Goal: Navigation & Orientation: Find specific page/section

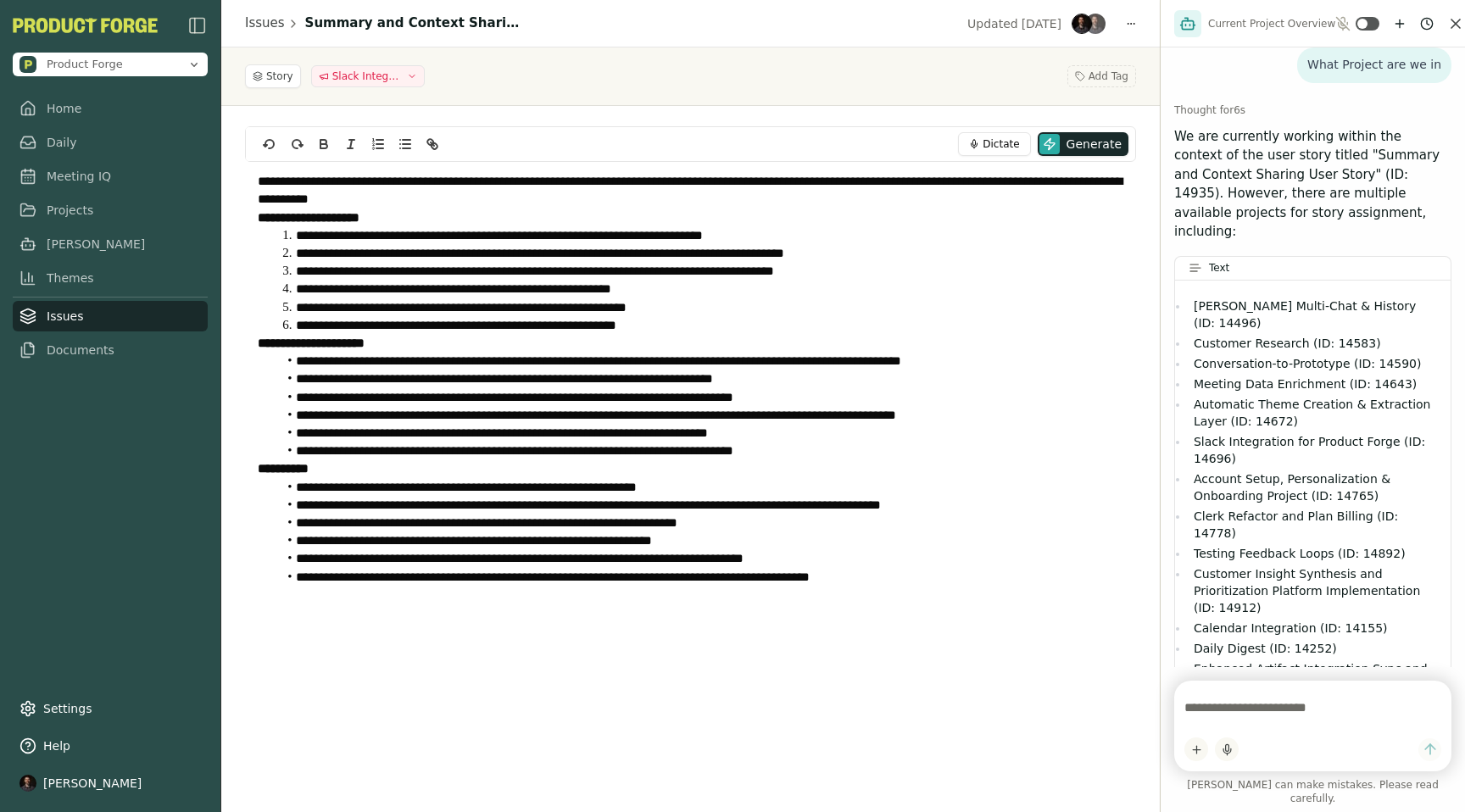
scroll to position [85, 0]
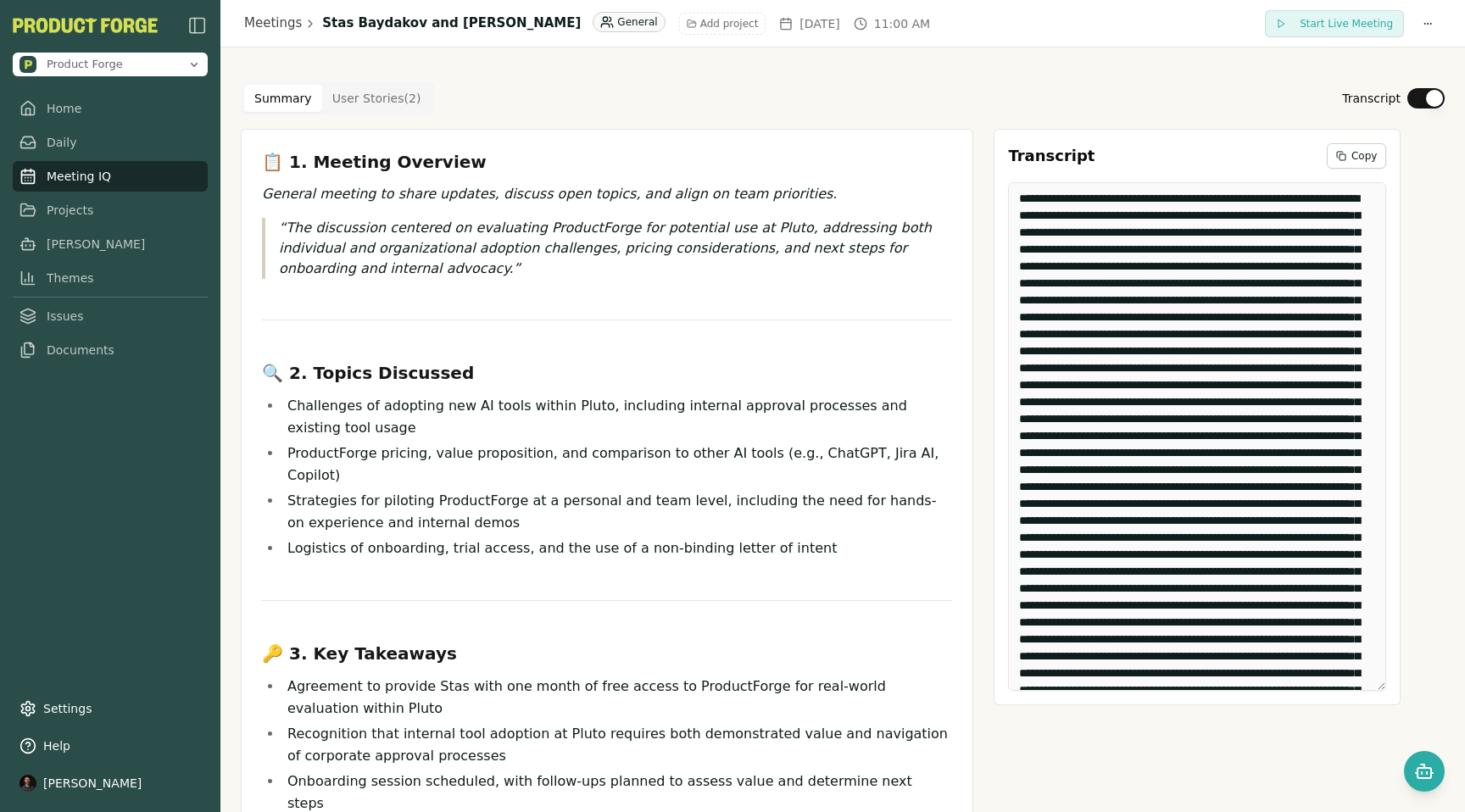
click at [889, 57] on div "Summary User Stories ( 2 ) Transcript 📋 1. Meeting Overview General meeting to …" at bounding box center [843, 827] width 1244 height 1559
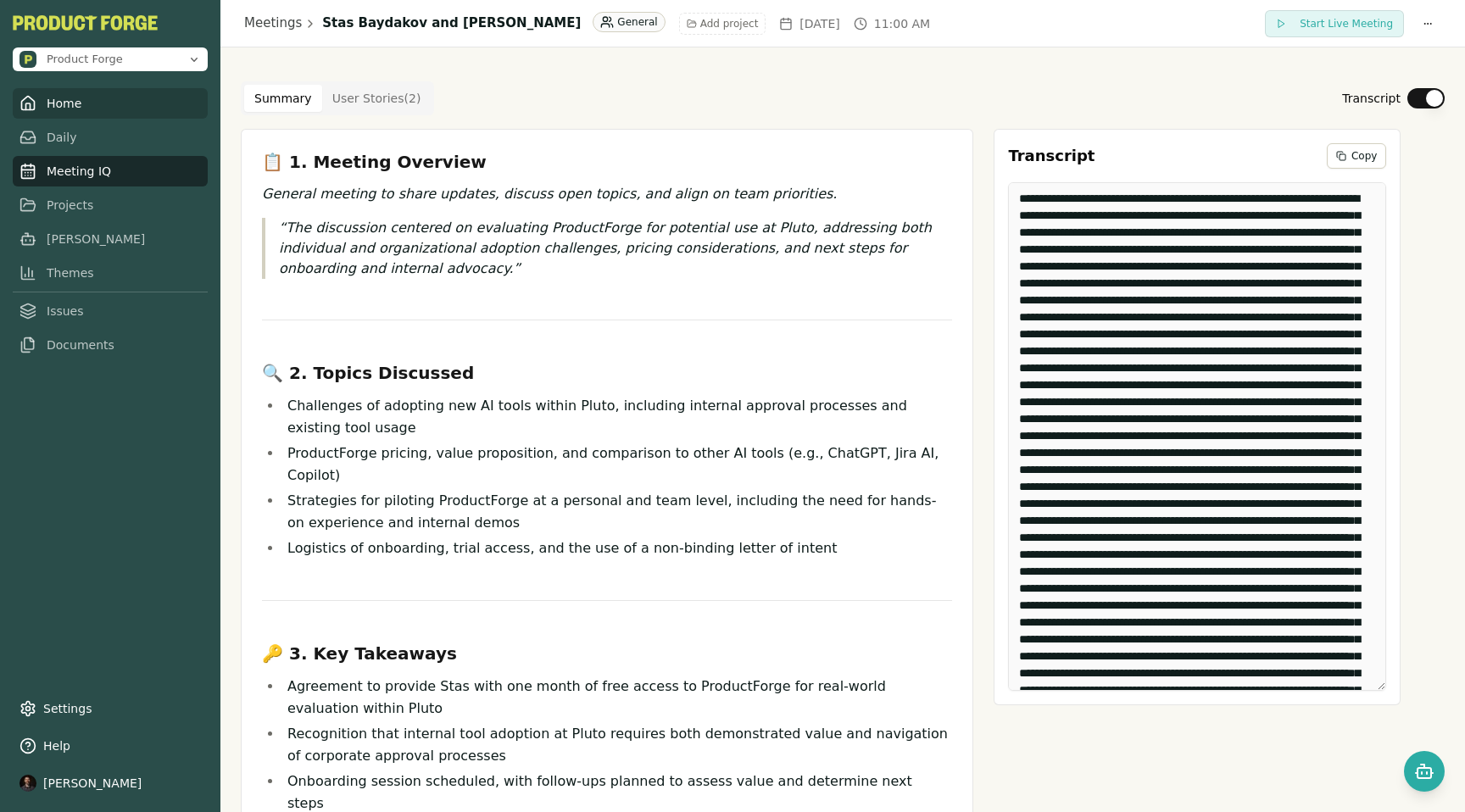
click at [51, 109] on link "Home" at bounding box center [110, 104] width 195 height 31
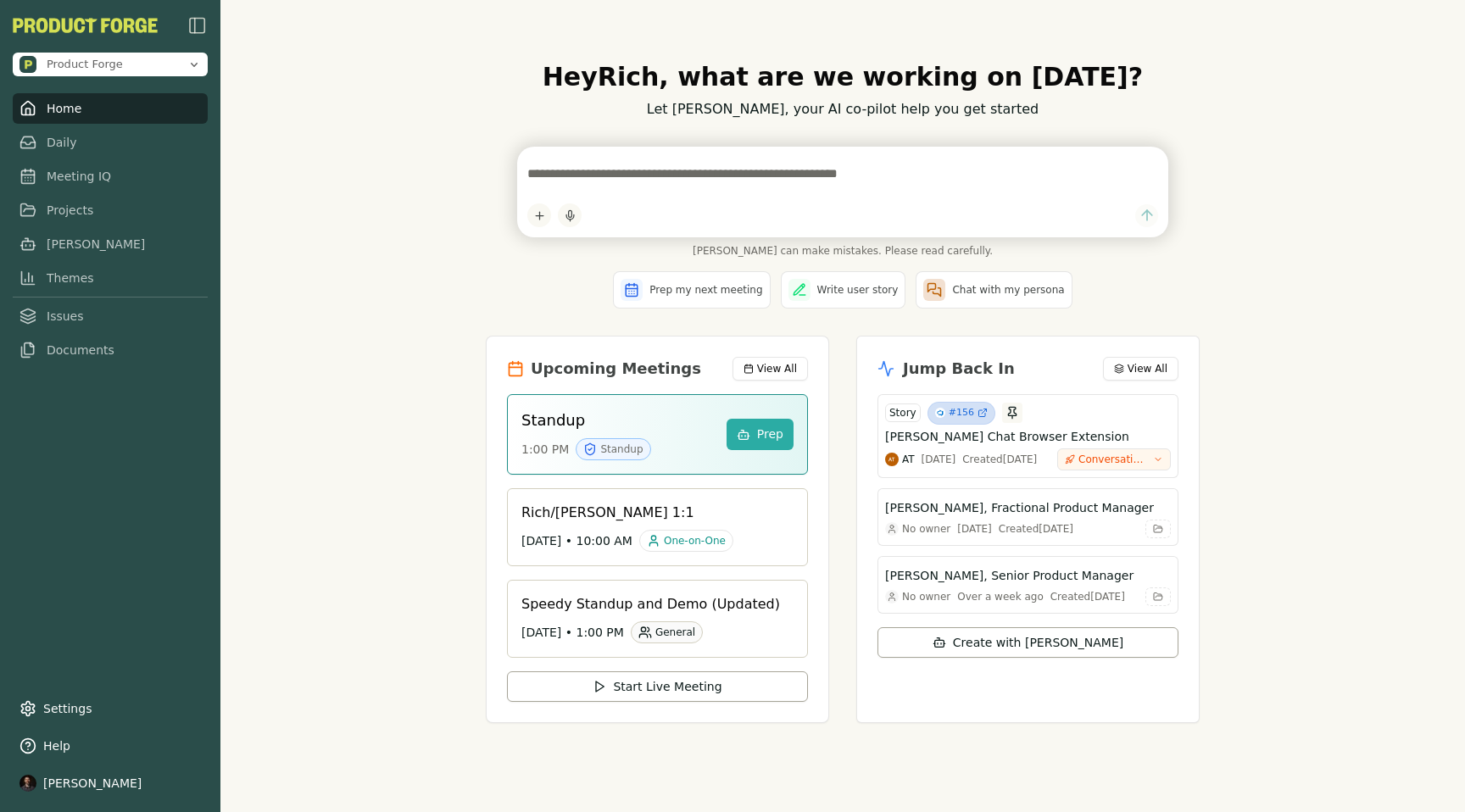
click at [1443, 527] on div "Hey [PERSON_NAME] , what are we working on [DATE]? Let [PERSON_NAME], your AI c…" at bounding box center [843, 406] width 1244 height 812
